Goal: Task Accomplishment & Management: Use online tool/utility

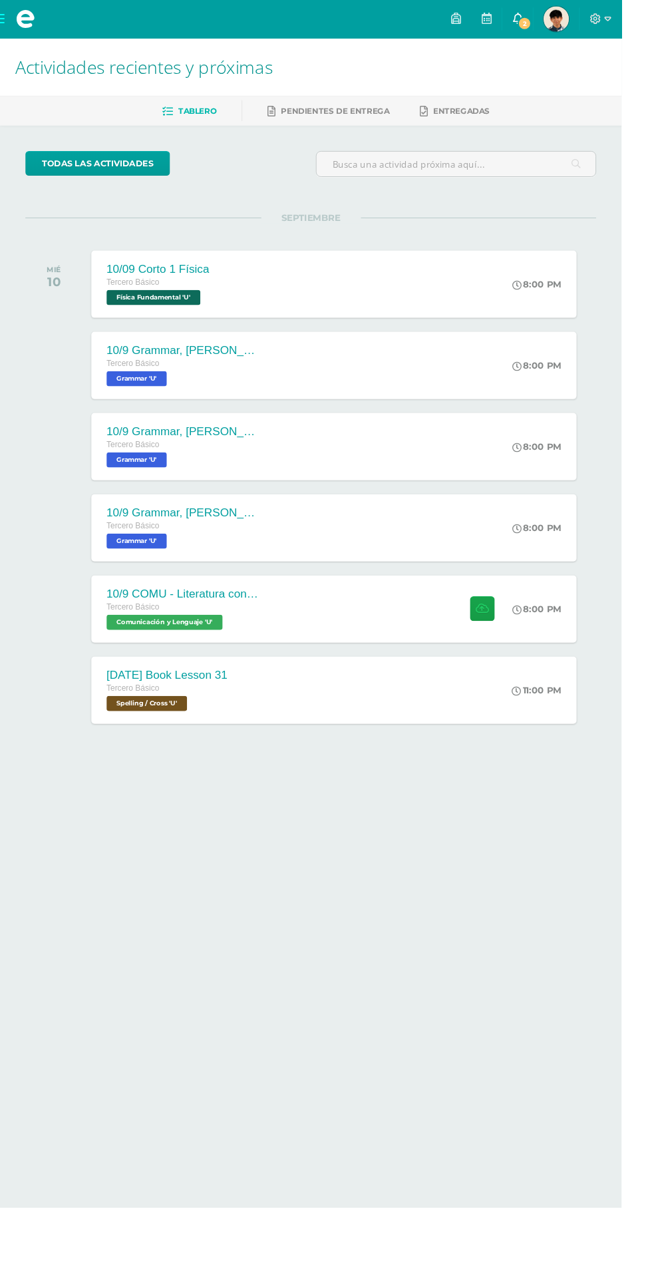
click at [558, 27] on span "2" at bounding box center [550, 24] width 15 height 15
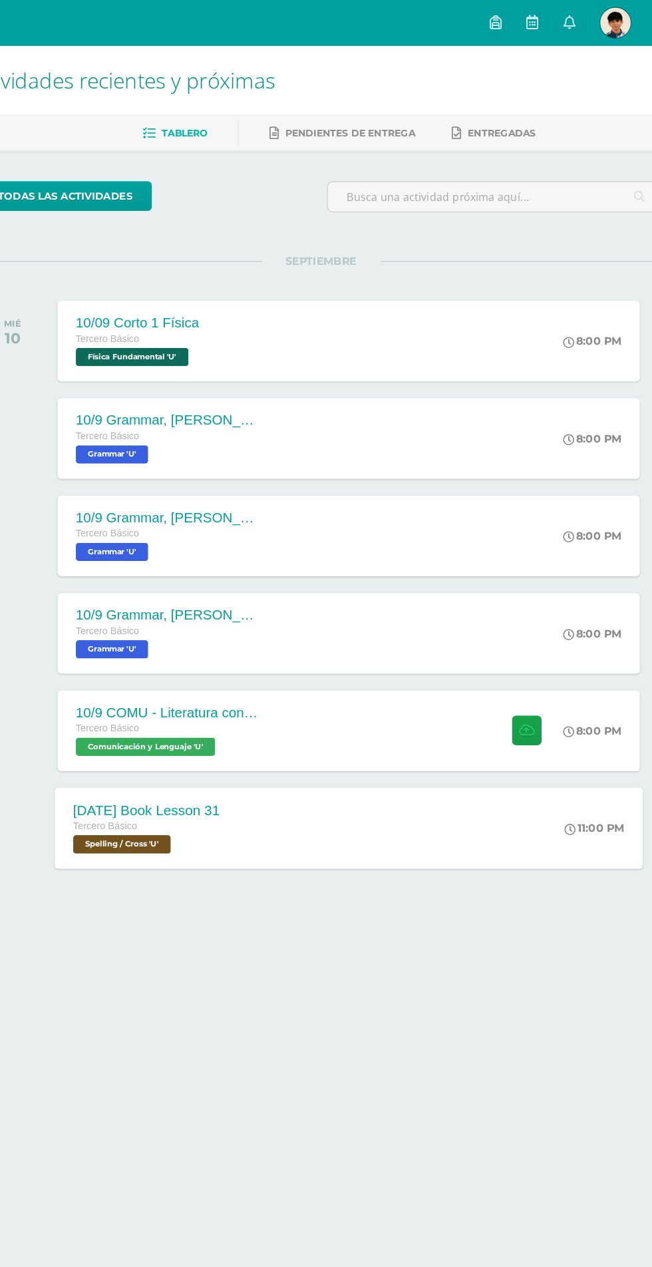
click at [433, 737] on div "10 sep Book Lesson 31 Tercero Básico Spelling / Cross 'U' 11:00 PM 10 sep Book …" at bounding box center [350, 723] width 515 height 71
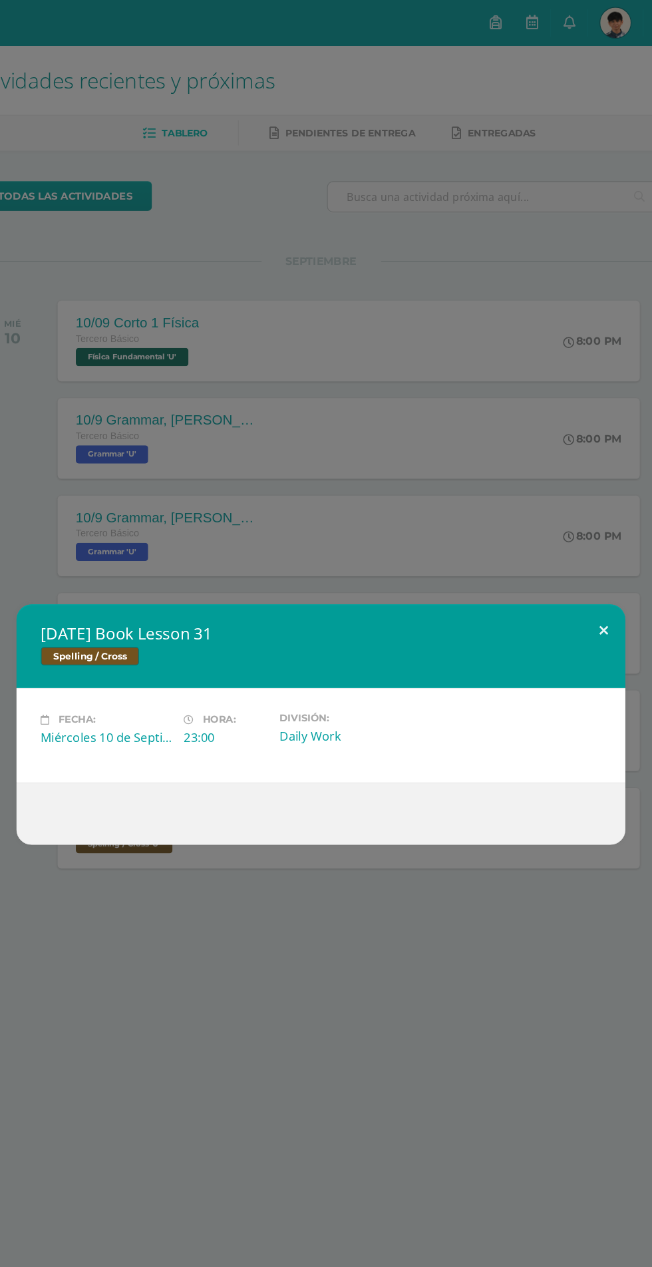
click at [589, 574] on button at bounding box center [573, 550] width 38 height 45
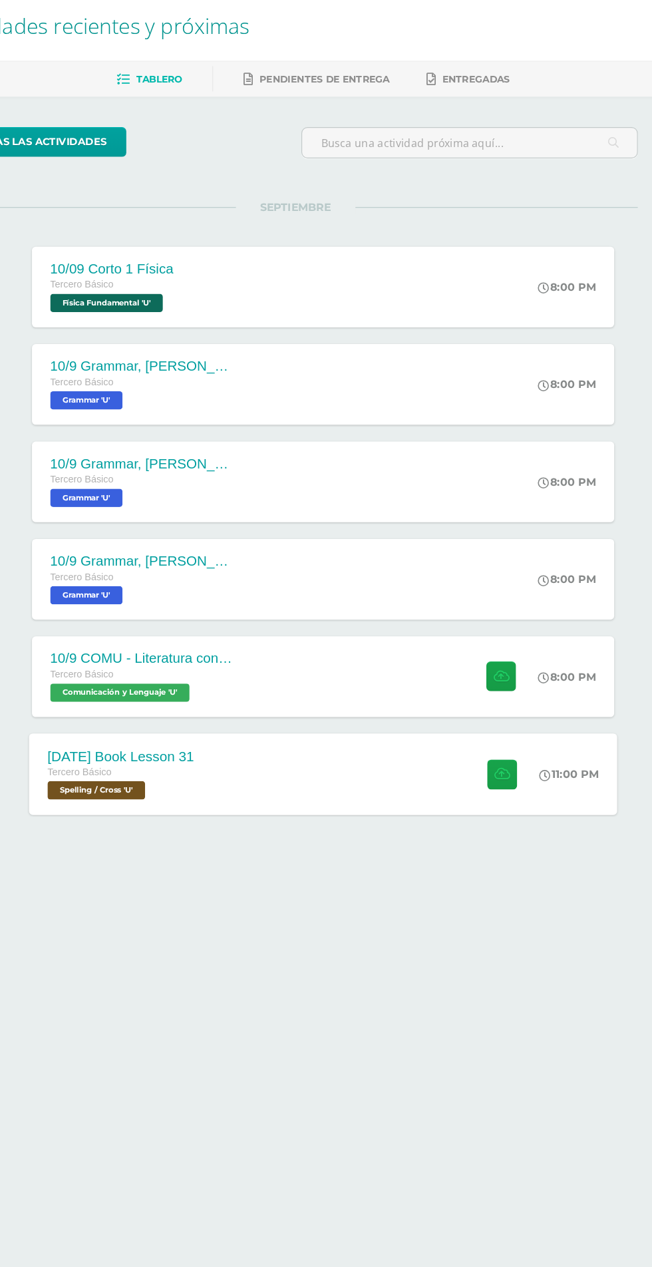
click at [386, 727] on div "[DATE] Book Lesson 31 [PERSON_NAME] Básico Spelling / Cross 'U' 11:00 PM [DATE]…" at bounding box center [350, 723] width 515 height 71
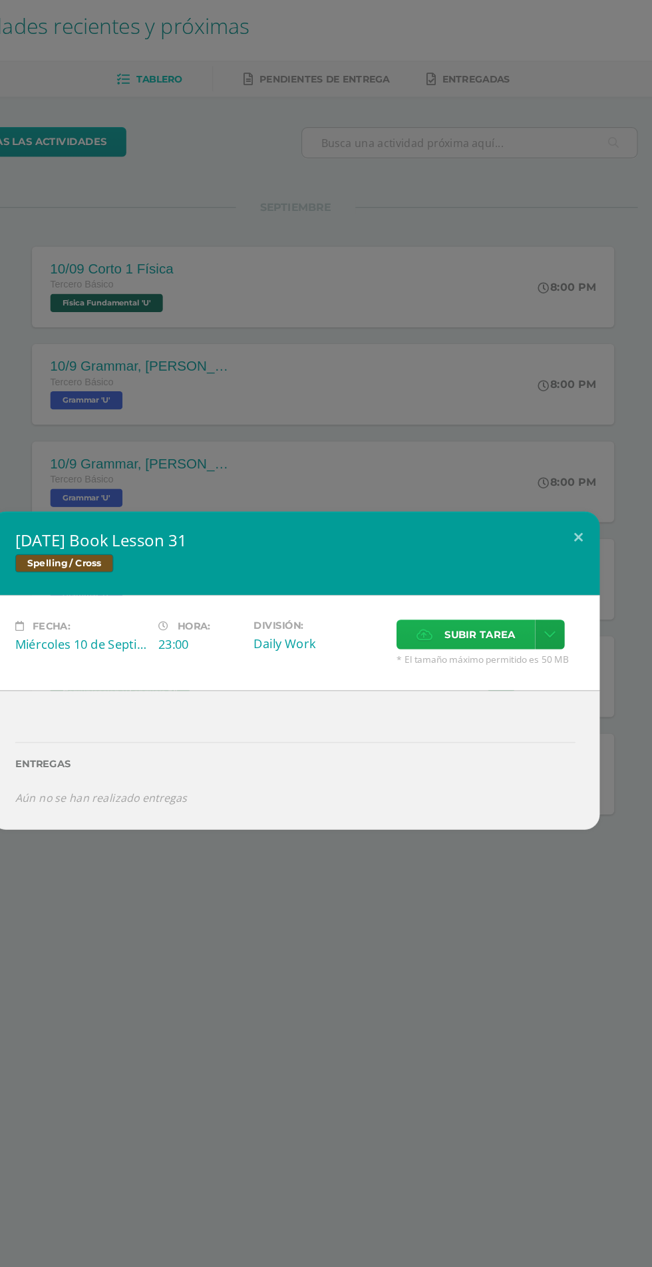
click at [431, 604] on label "Subir tarea" at bounding box center [475, 602] width 121 height 26
click at [0, 0] on input "Subir tarea" at bounding box center [0, 0] width 0 height 0
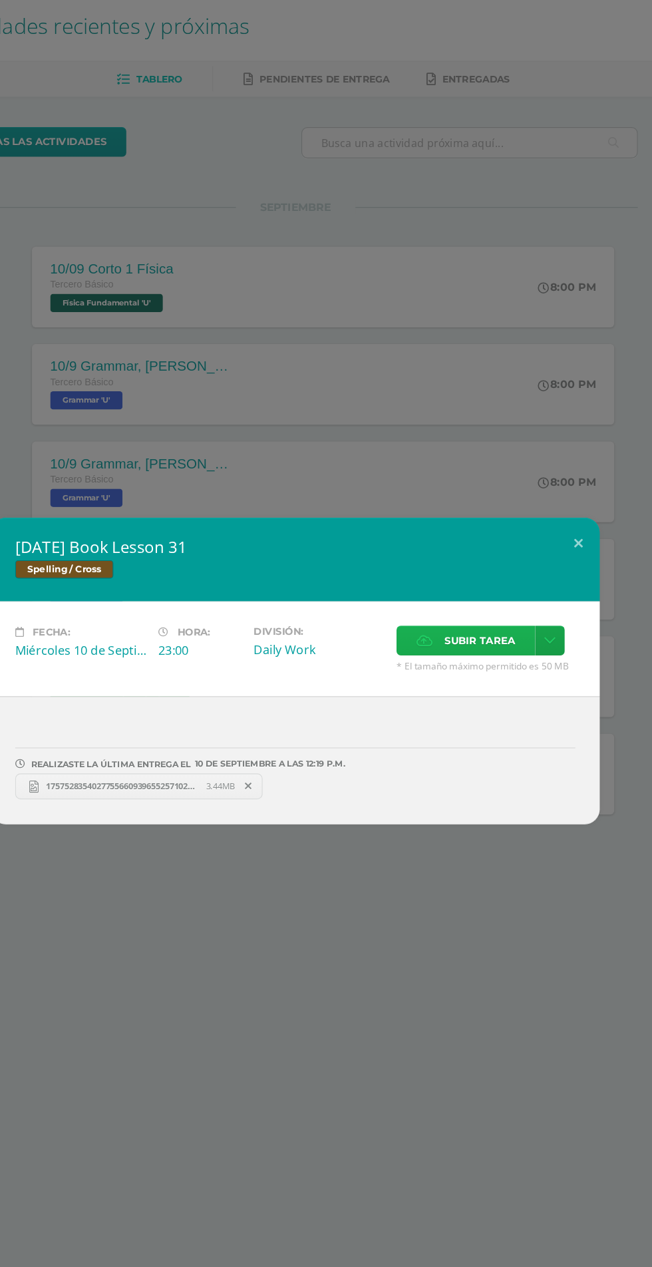
click at [465, 598] on span "Subir tarea" at bounding box center [488, 607] width 62 height 25
click at [0, 0] on input "Subir tarea" at bounding box center [0, 0] width 0 height 0
click at [513, 620] on label "Subir tarea" at bounding box center [475, 607] width 121 height 26
click at [0, 0] on input "Subir tarea" at bounding box center [0, 0] width 0 height 0
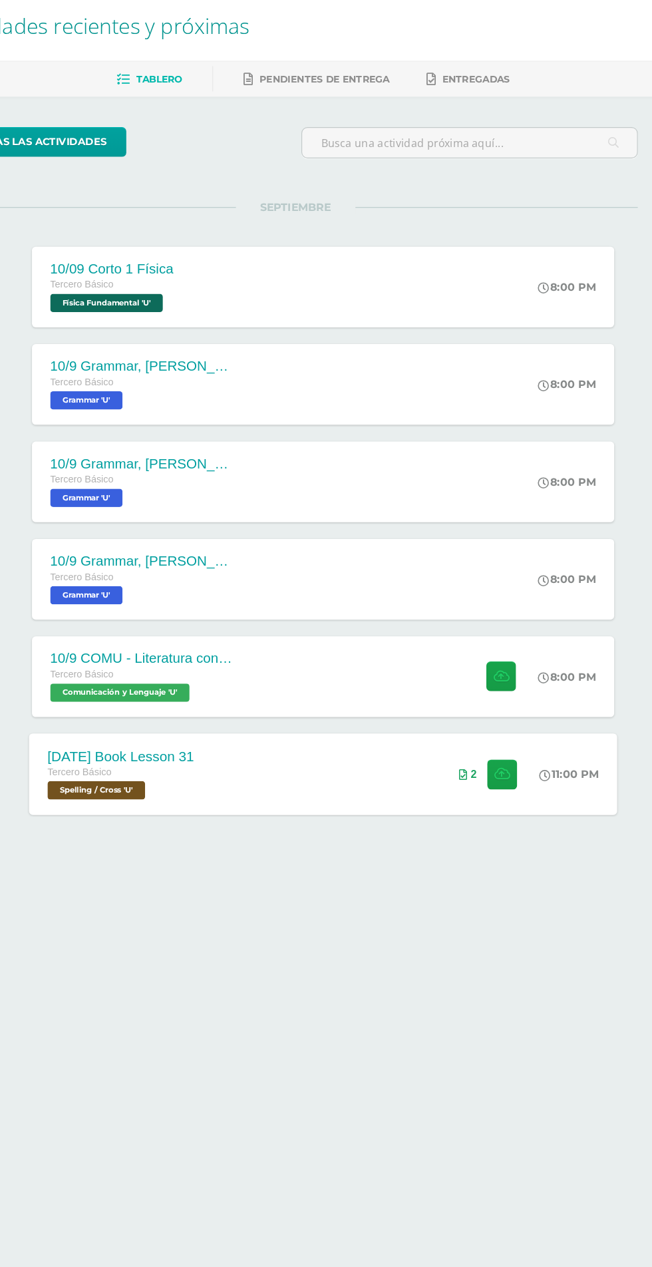
click at [344, 741] on div "[DATE] Book Lesson 31 [PERSON_NAME] Básico Spelling / Cross 'U' 11:00 PM 2 [DAT…" at bounding box center [350, 723] width 515 height 71
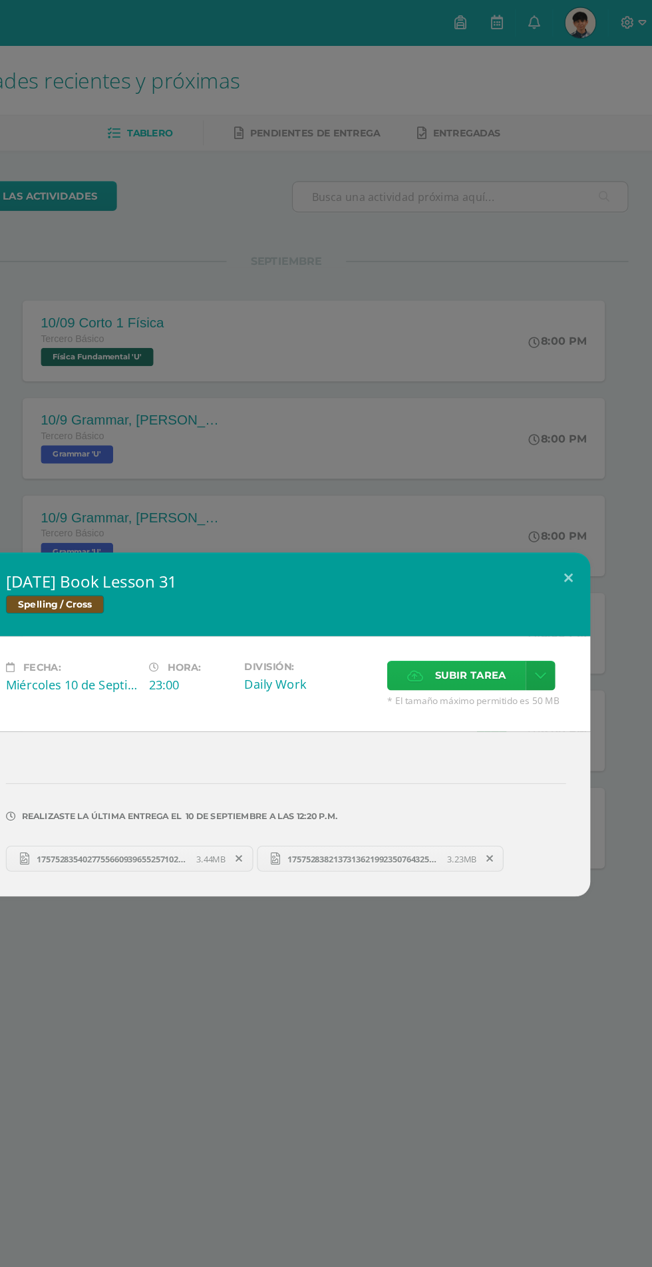
click at [439, 591] on icon at bounding box center [439, 590] width 14 height 9
click at [0, 0] on input "Subir tarea" at bounding box center [0, 0] width 0 height 0
